Goal: Navigation & Orientation: Go to known website

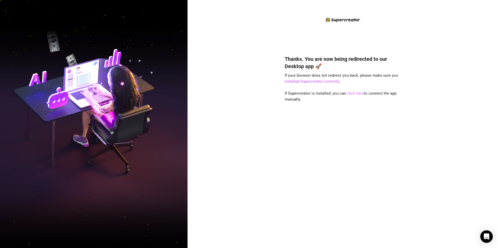
click at [352, 93] on link "click here" at bounding box center [355, 93] width 17 height 5
click at [355, 93] on link "click here" at bounding box center [355, 93] width 17 height 5
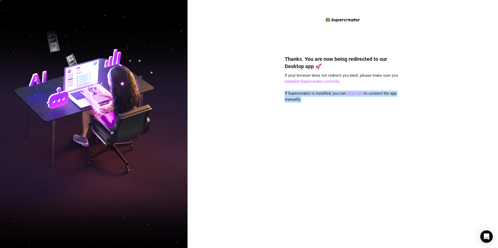
click at [355, 93] on link "click here" at bounding box center [355, 93] width 17 height 5
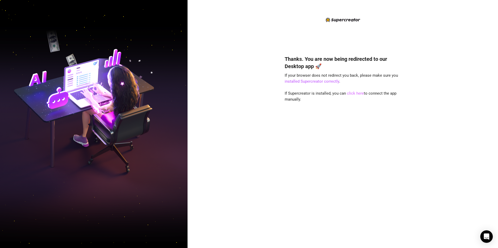
drag, startPoint x: 355, startPoint y: 93, endPoint x: 359, endPoint y: 93, distance: 3.4
click at [356, 93] on link "click here" at bounding box center [355, 93] width 17 height 5
click at [386, 120] on div "Thanks. You are now being redirected to our Desktop app 🚀 If your browser does …" at bounding box center [343, 144] width 116 height 192
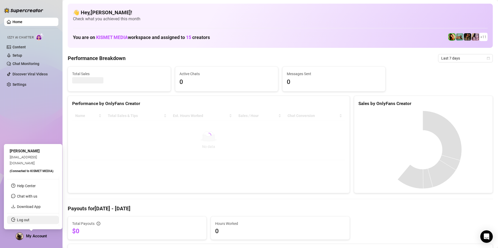
click at [29, 221] on link "Log out" at bounding box center [23, 220] width 12 height 4
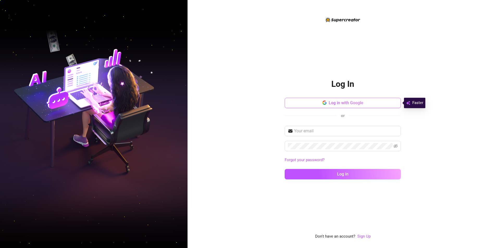
click at [323, 103] on icon "button" at bounding box center [322, 103] width 1 height 2
